Goal: Information Seeking & Learning: Learn about a topic

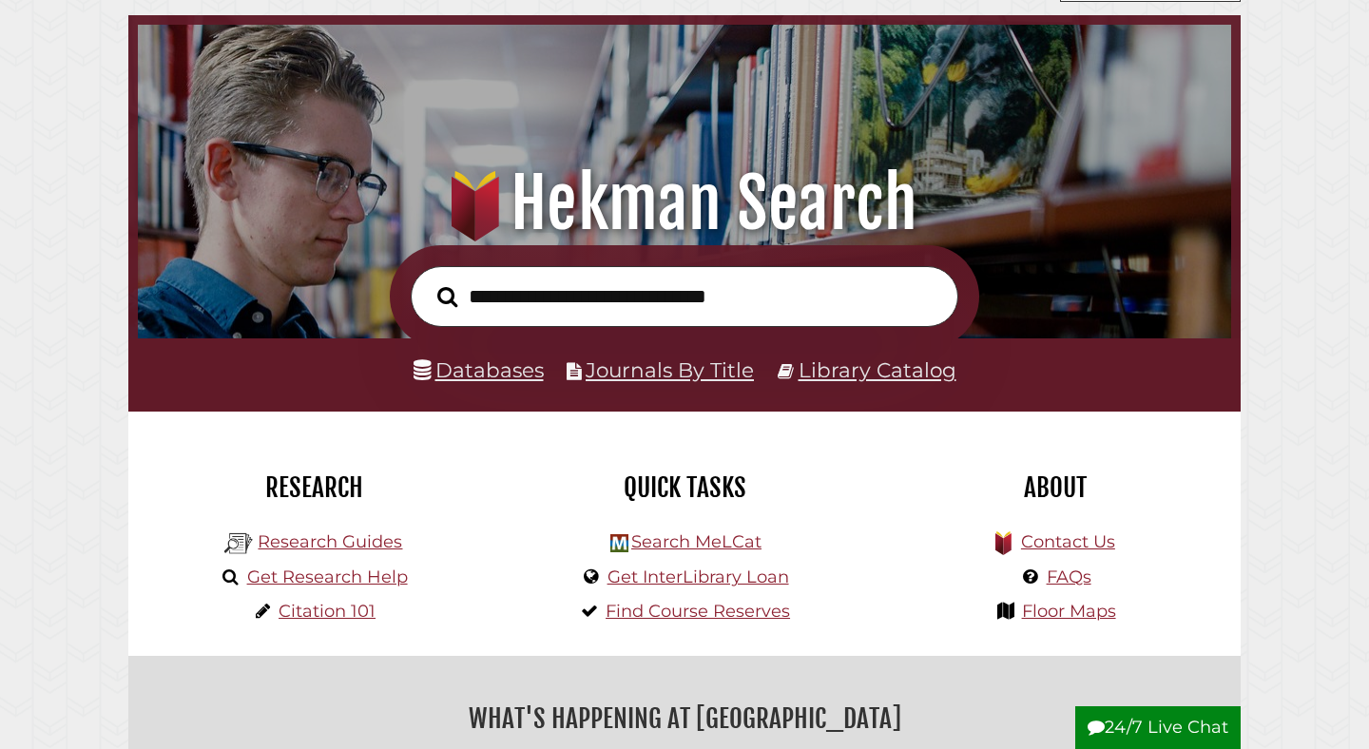
scroll to position [127, 0]
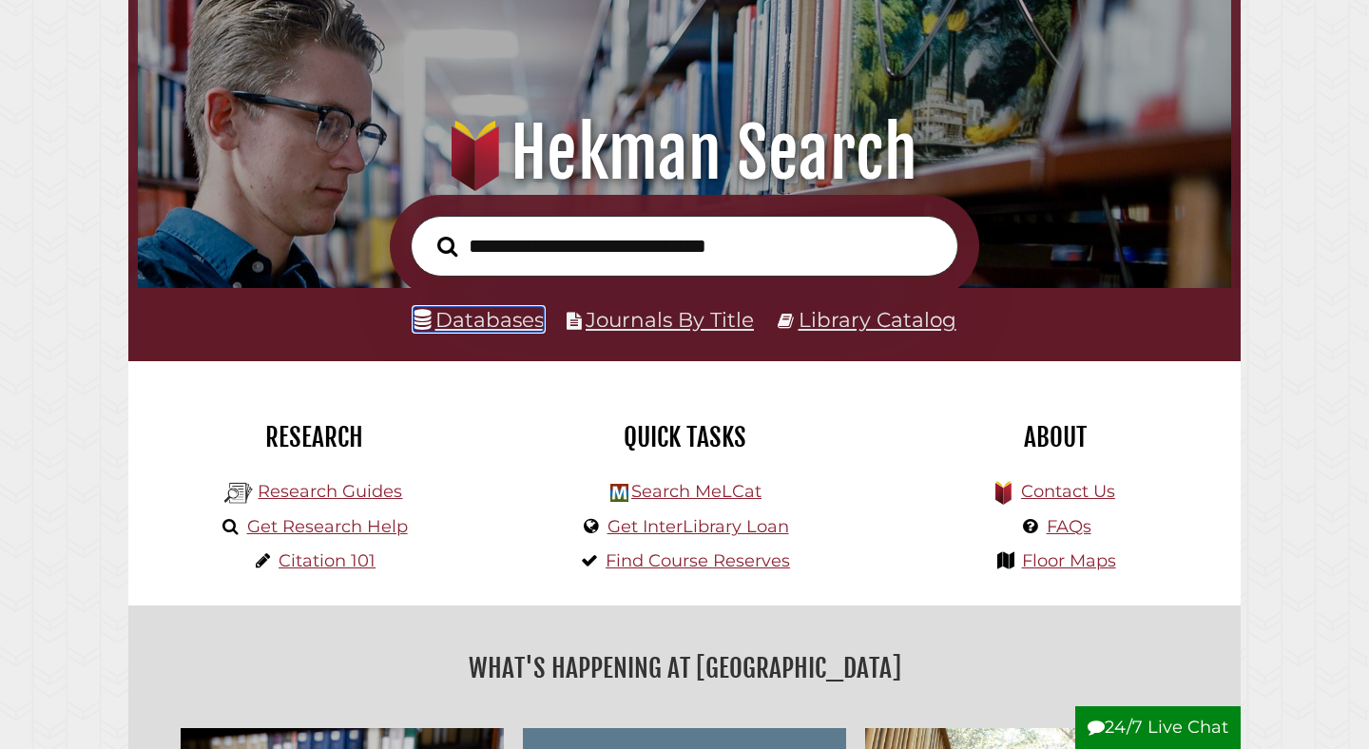
click at [498, 320] on link "Databases" at bounding box center [478, 319] width 130 height 25
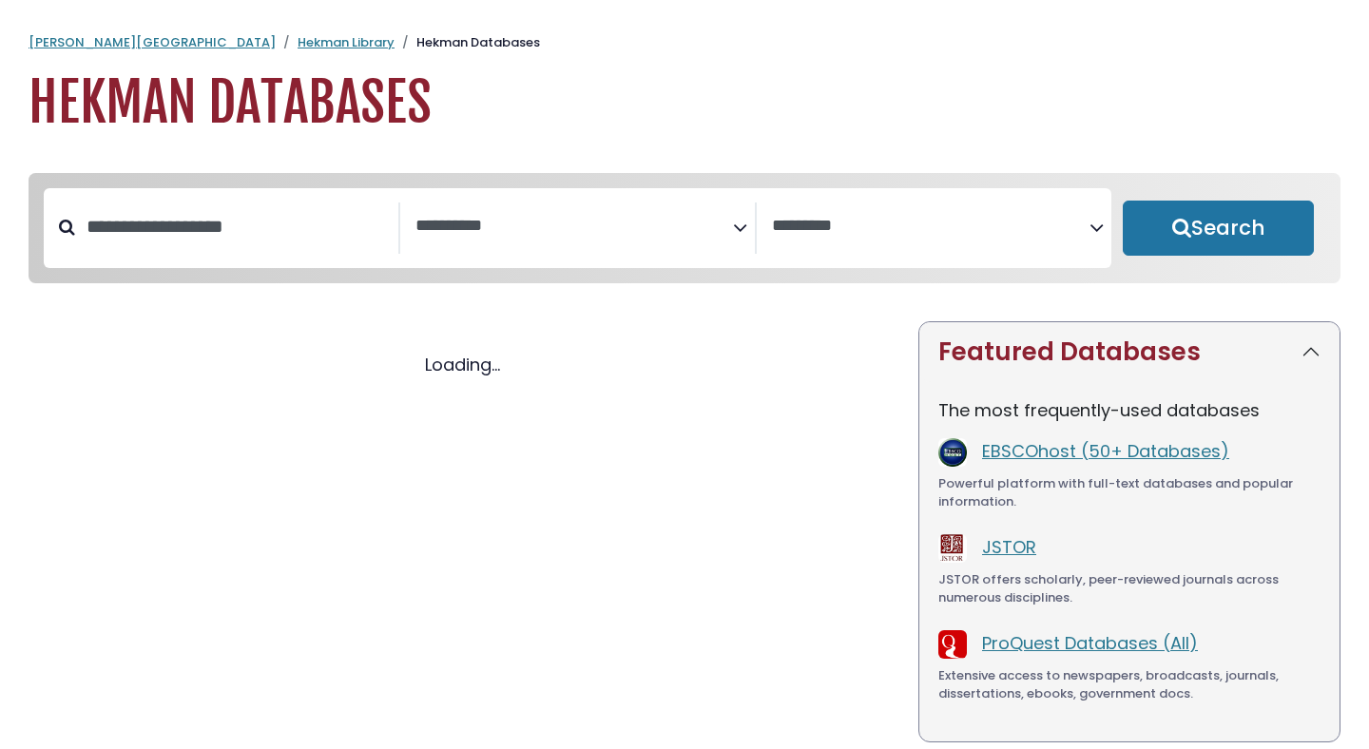
select select "Database Subject Filter"
select select "Database Vendors Filter"
select select "Database Subject Filter"
select select "Database Vendors Filter"
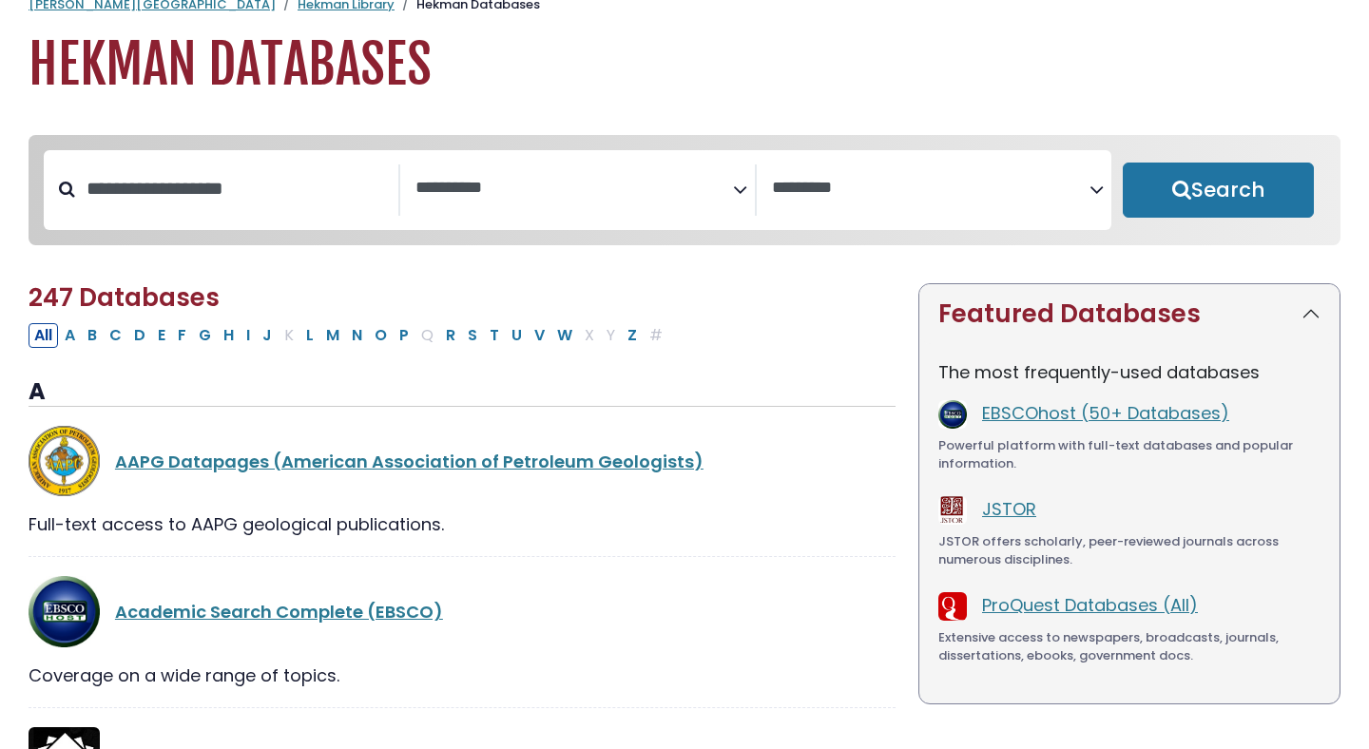
scroll to position [49, 0]
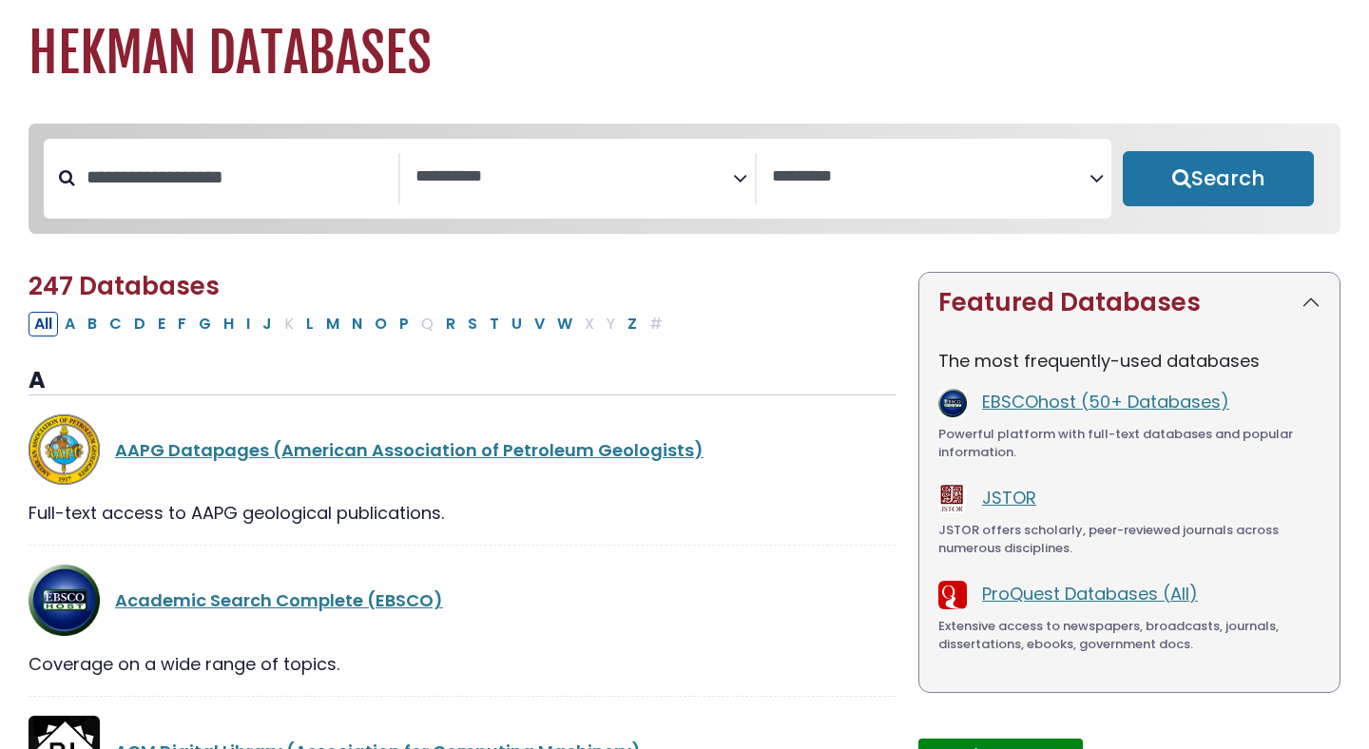
click at [447, 201] on span "Search filters" at bounding box center [573, 178] width 317 height 51
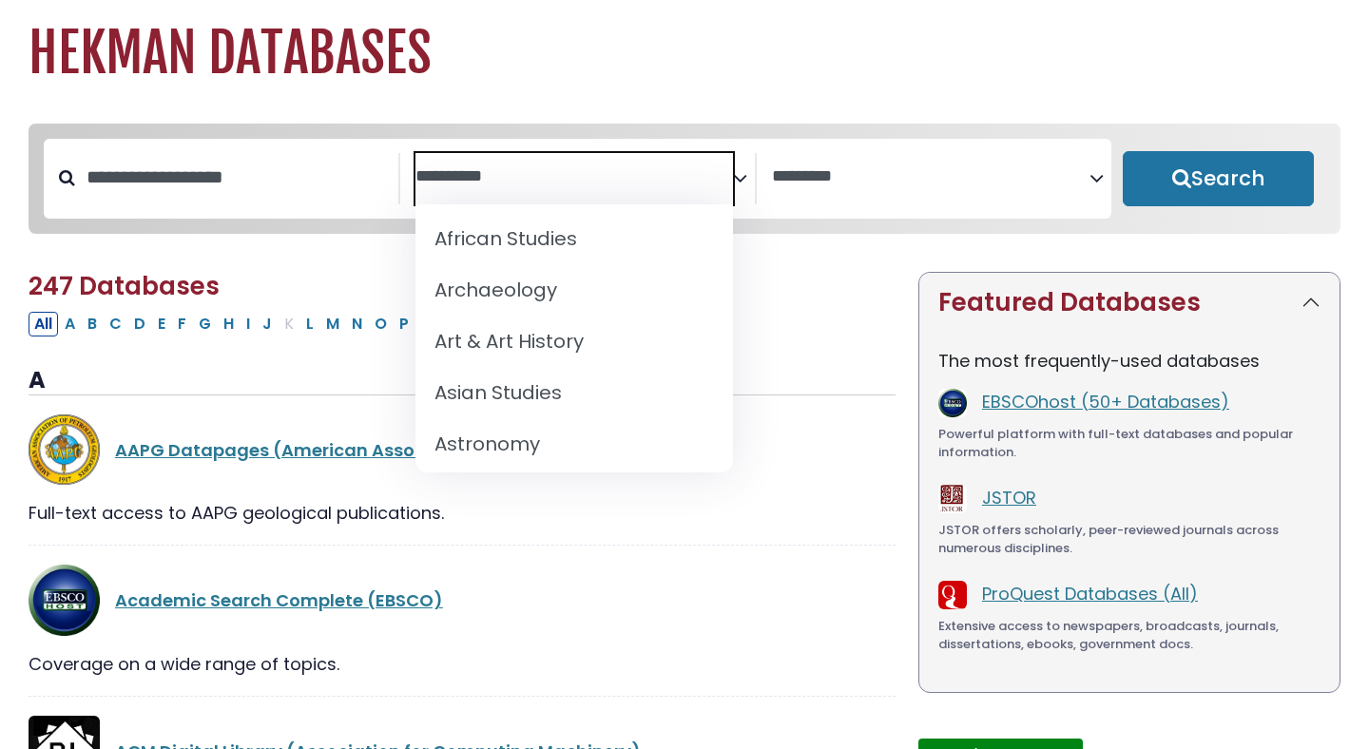
scroll to position [0, 0]
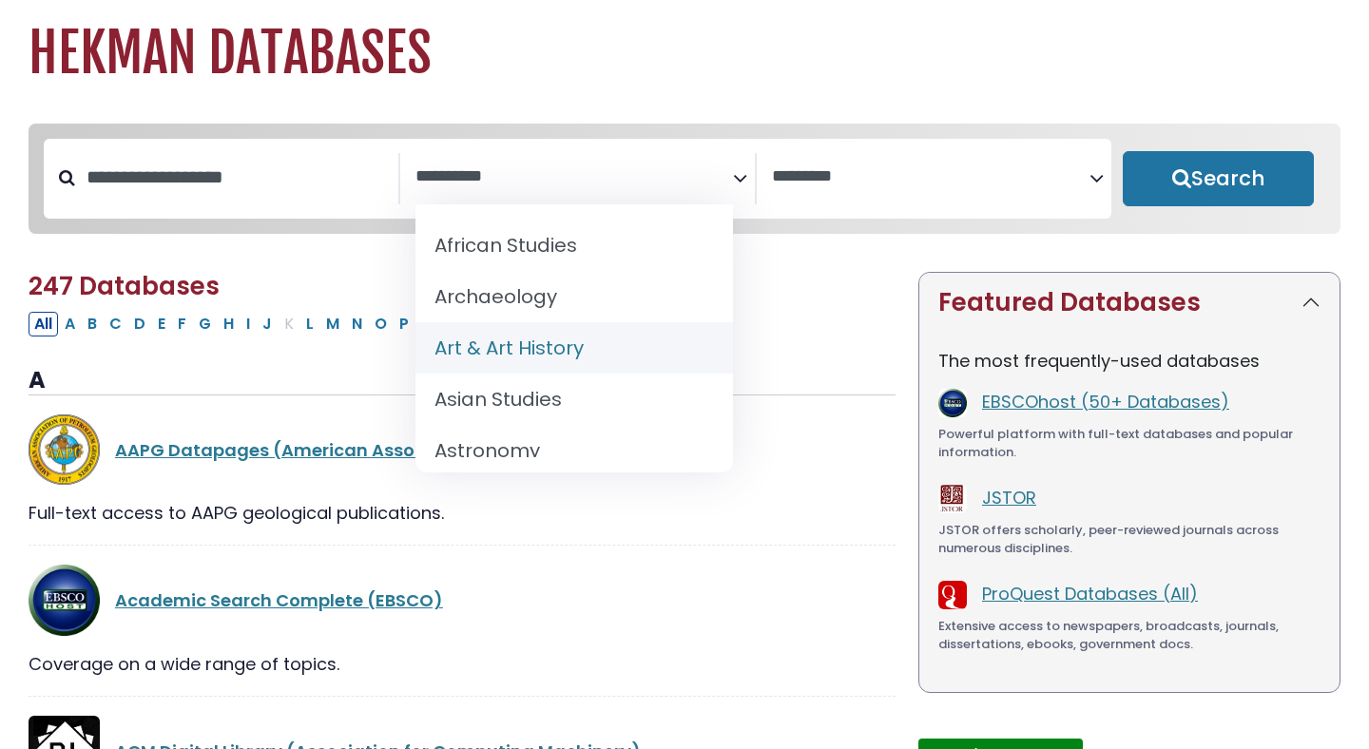
select select "*****"
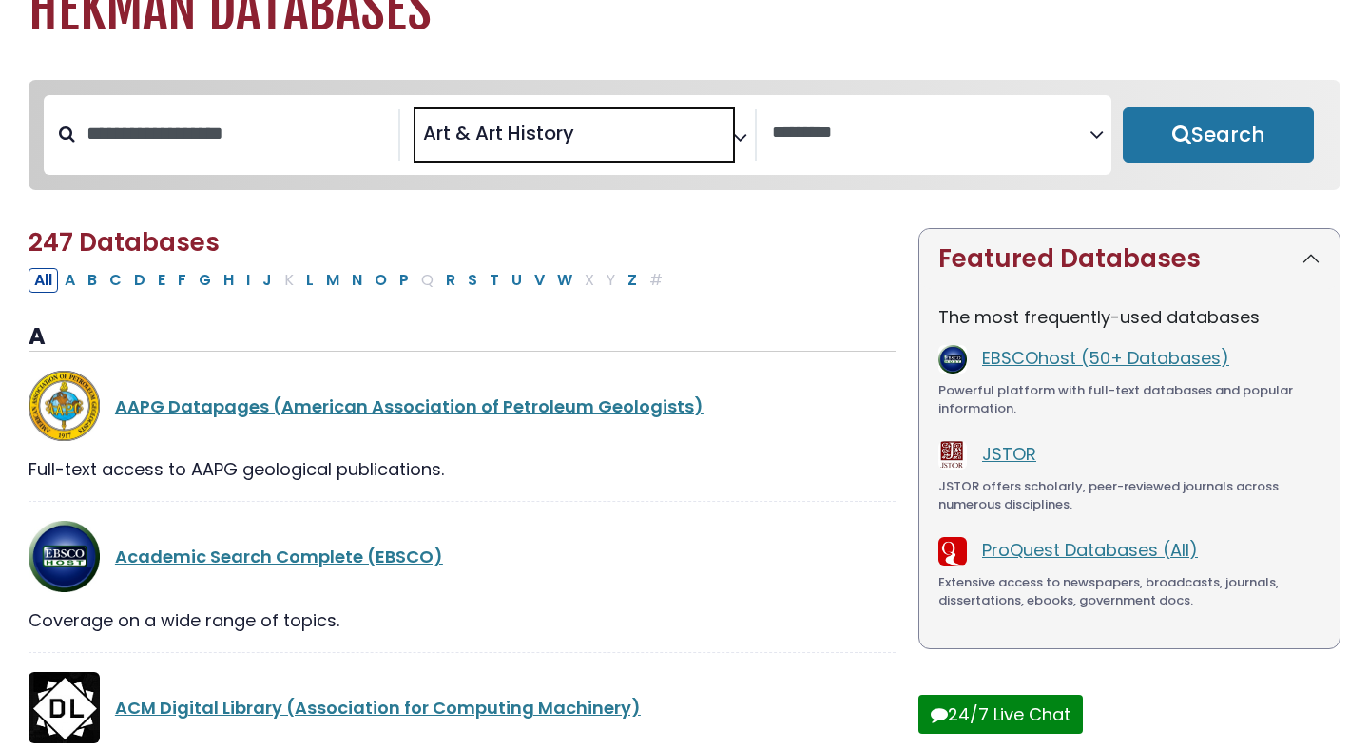
scroll to position [90, 0]
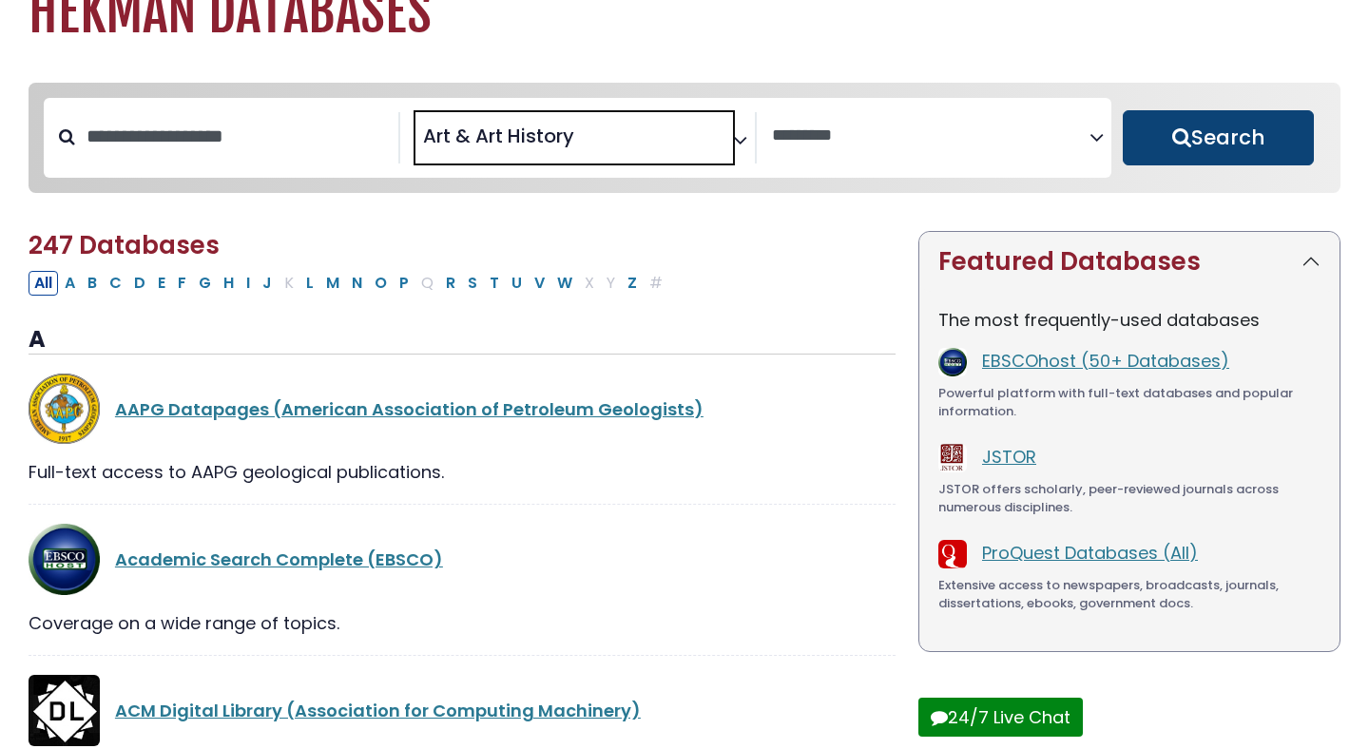
click at [1185, 143] on button "Search" at bounding box center [1217, 137] width 191 height 55
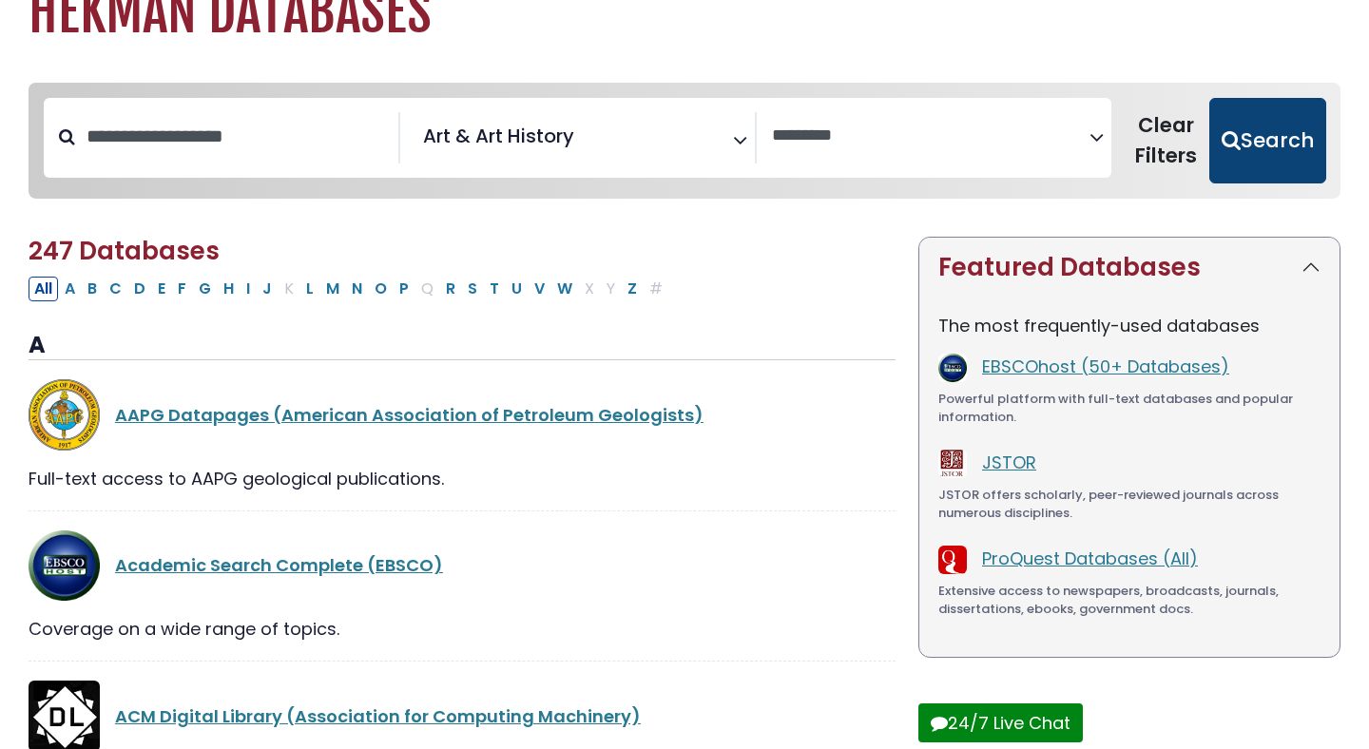
select select "Database Vendors Filter"
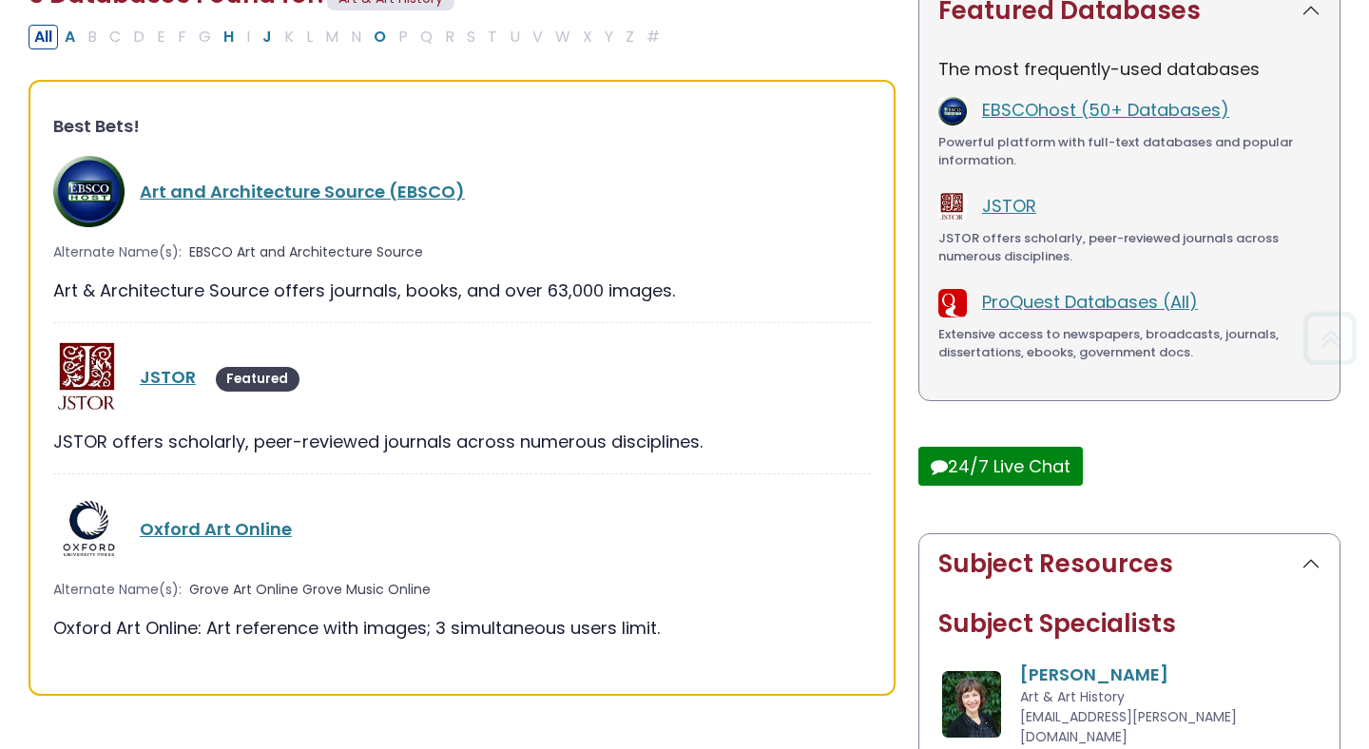
scroll to position [559, 0]
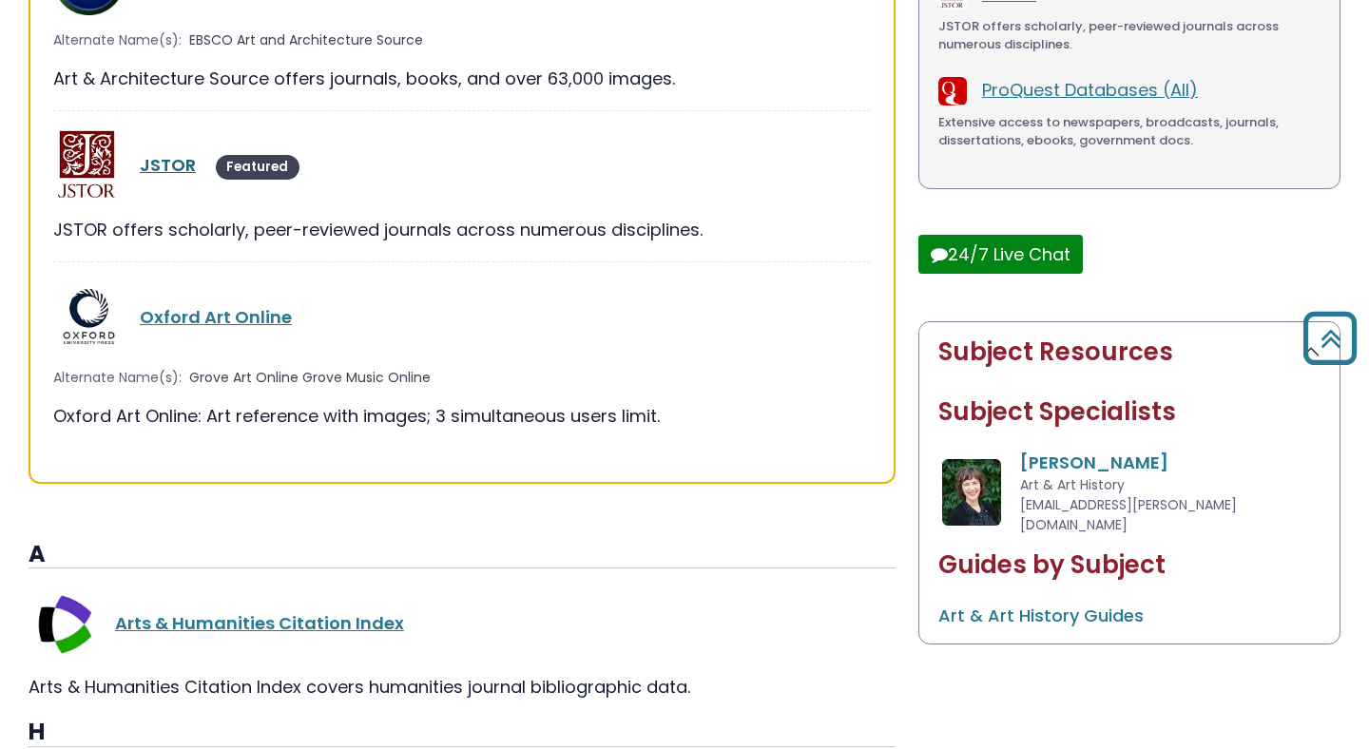
click at [180, 164] on link "JSTOR" at bounding box center [168, 165] width 56 height 24
